Goal: Information Seeking & Learning: Learn about a topic

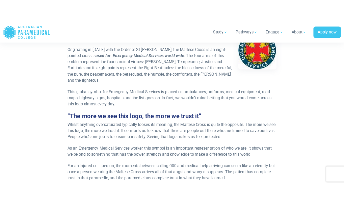
scroll to position [232, 0]
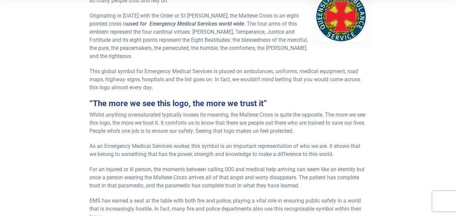
scroll to position [213, 0]
